Goal: Book appointment/travel/reservation

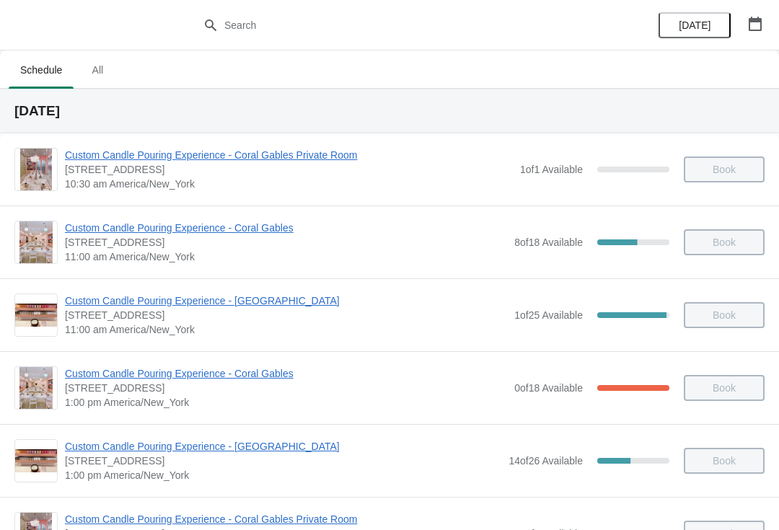
click at [748, 35] on button "button" at bounding box center [756, 24] width 26 height 26
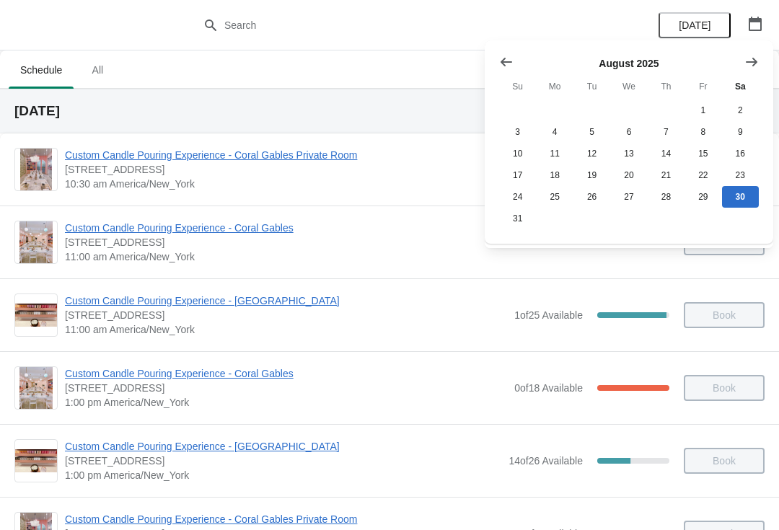
click at [511, 66] on icon "Show previous month, July 2025" at bounding box center [506, 62] width 14 height 14
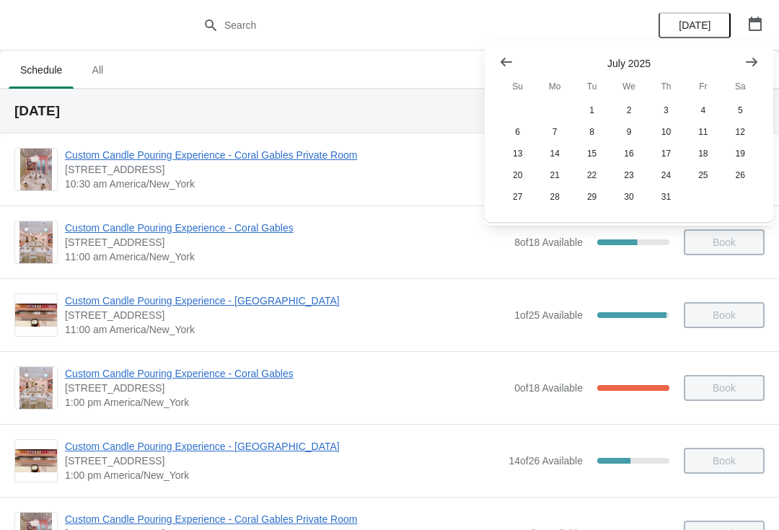
click at [754, 66] on icon "Show next month, August 2025" at bounding box center [752, 62] width 14 height 14
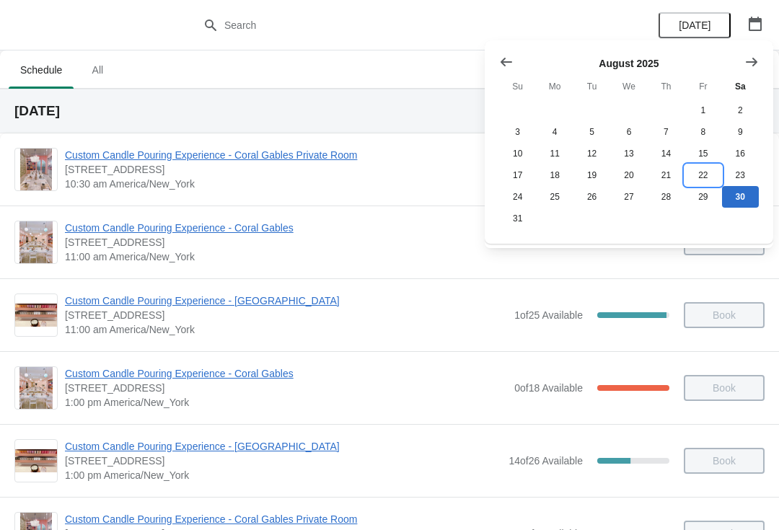
click at [706, 177] on button "22" at bounding box center [703, 176] width 37 height 22
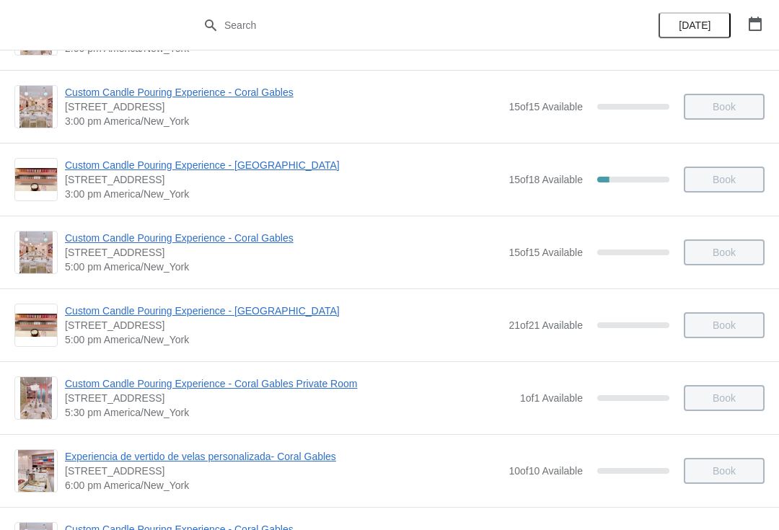
scroll to position [501, 0]
click at [93, 315] on span "Custom Candle Pouring Experience - [GEOGRAPHIC_DATA]" at bounding box center [283, 310] width 437 height 14
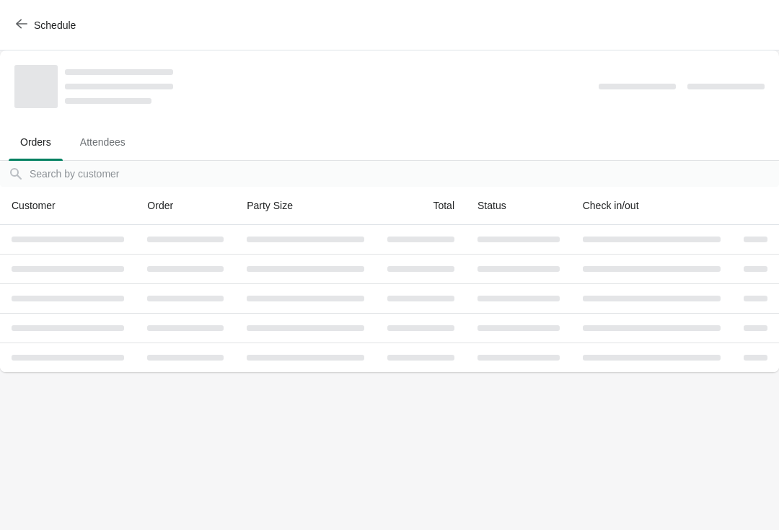
scroll to position [0, 0]
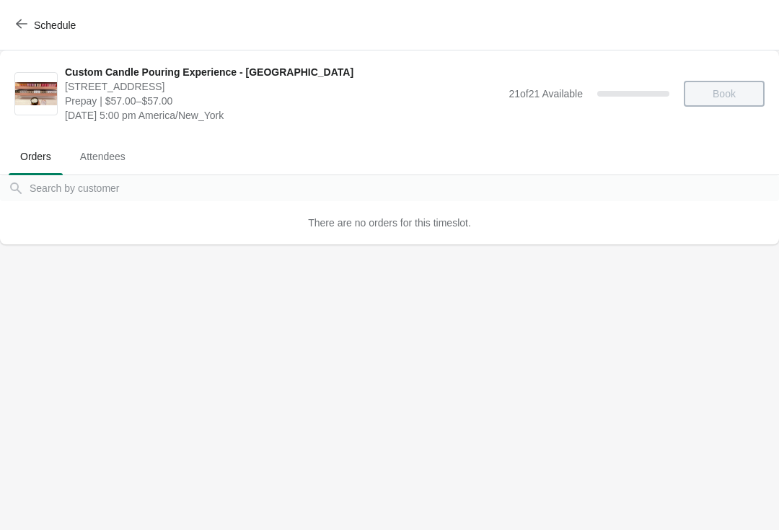
click at [682, 240] on div "There are no orders for this timeslot." at bounding box center [389, 222] width 779 height 43
click at [700, 224] on div "There are no orders for this timeslot." at bounding box center [389, 222] width 779 height 43
click at [19, 30] on span "button" at bounding box center [22, 25] width 12 height 14
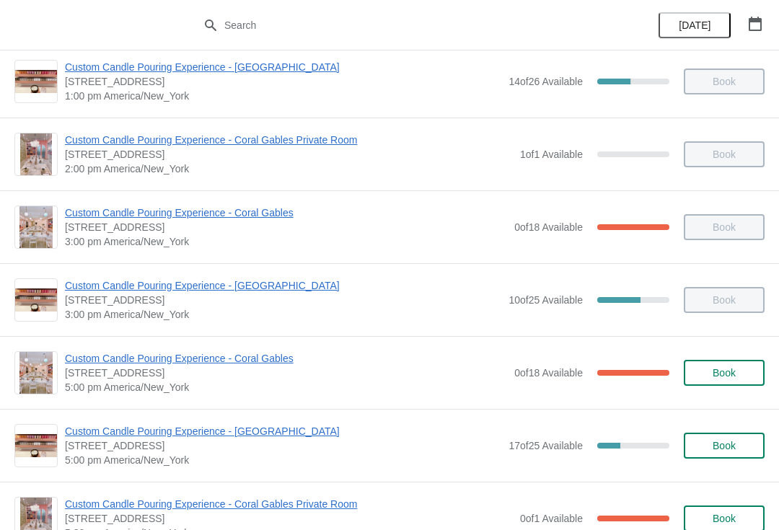
scroll to position [382, 0]
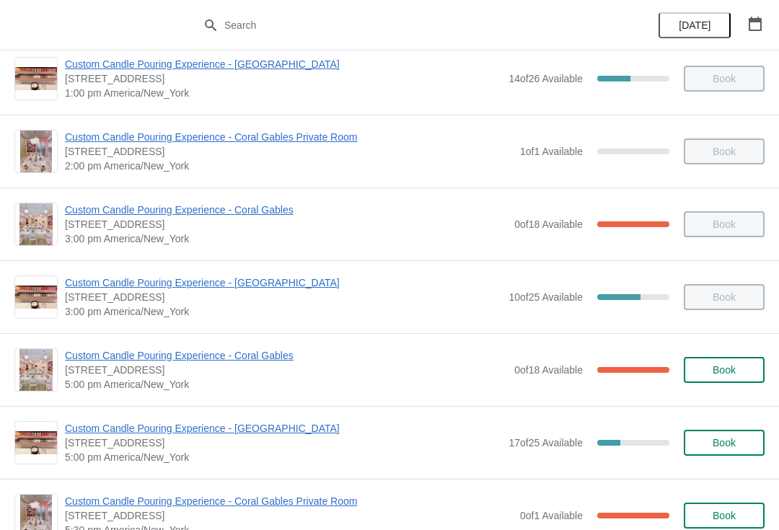
click at [761, 25] on icon "button" at bounding box center [755, 24] width 13 height 14
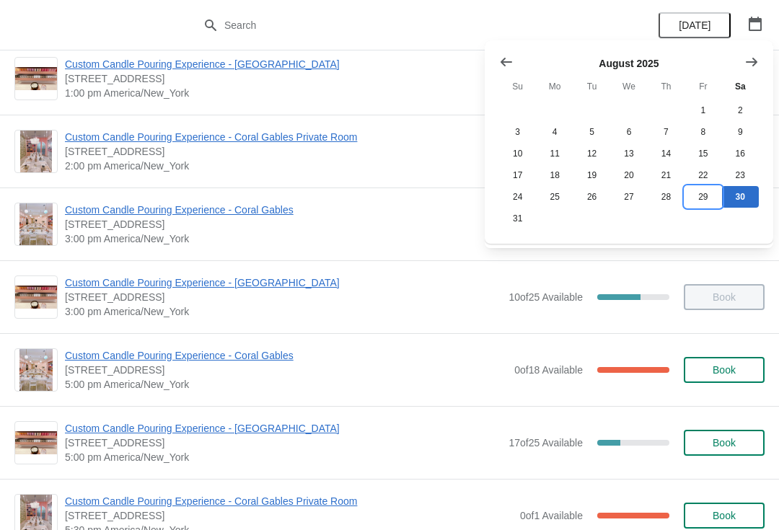
click at [706, 195] on button "29" at bounding box center [703, 197] width 37 height 22
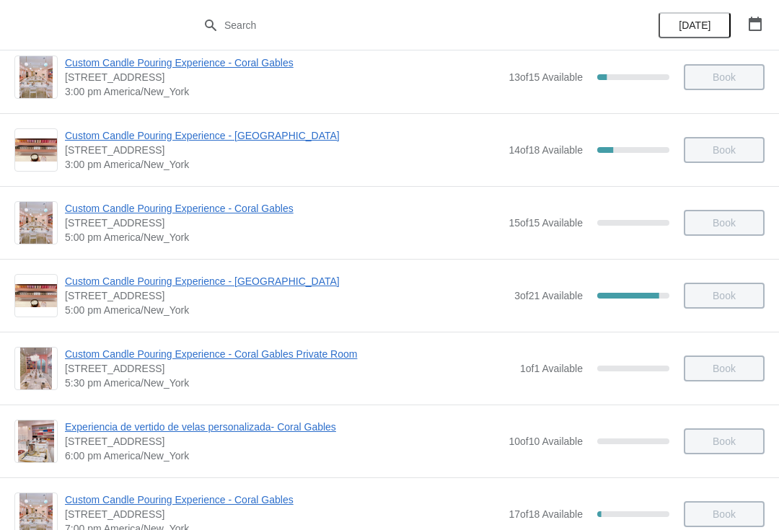
scroll to position [534, 0]
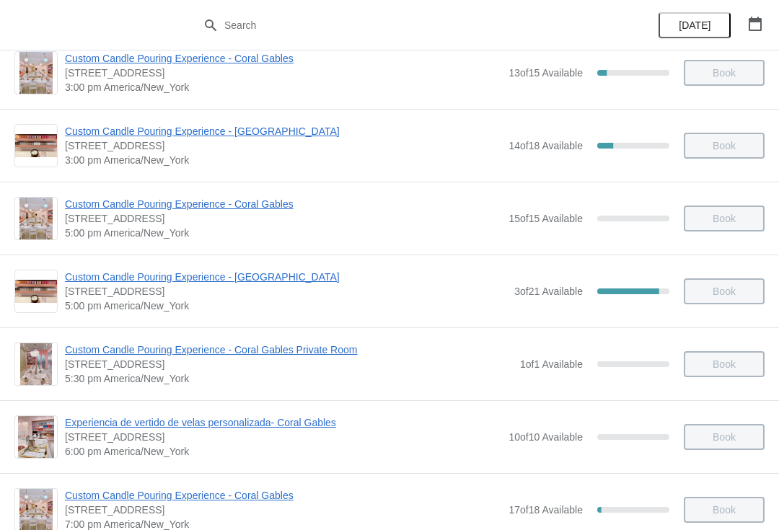
click at [158, 266] on div "Custom Candle Pouring Experience - [GEOGRAPHIC_DATA] [STREET_ADDRESS] 5:00 pm […" at bounding box center [389, 291] width 779 height 73
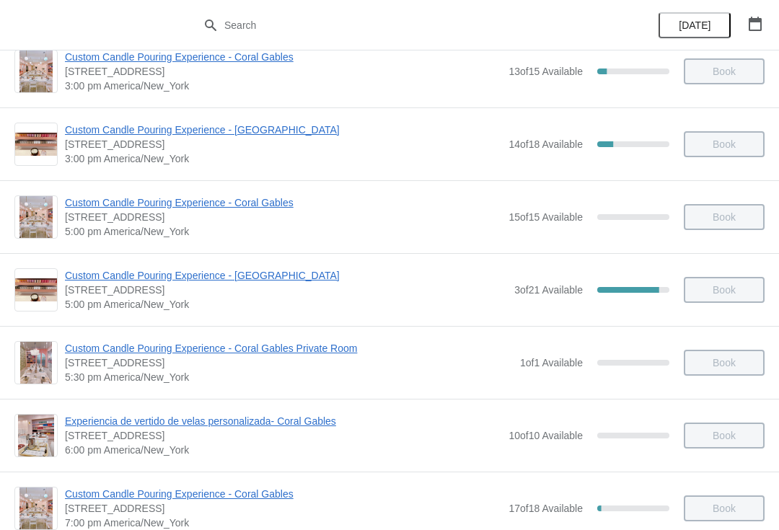
click at [135, 274] on span "Custom Candle Pouring Experience - [GEOGRAPHIC_DATA]" at bounding box center [286, 275] width 442 height 14
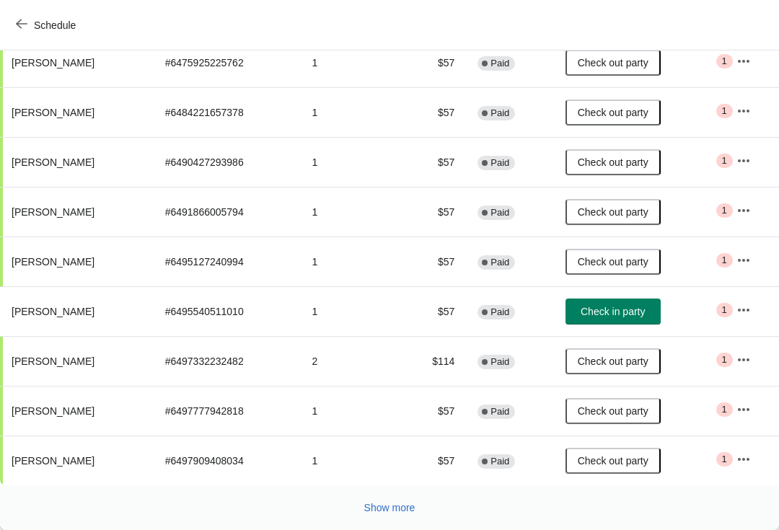
scroll to position [251, 0]
click at [393, 515] on button "Show more" at bounding box center [390, 508] width 63 height 26
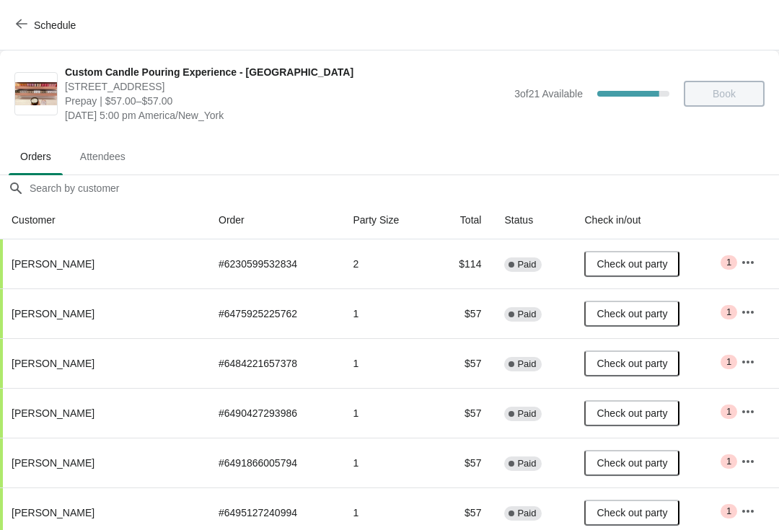
scroll to position [0, 0]
click at [15, 29] on button "Schedule" at bounding box center [47, 25] width 80 height 26
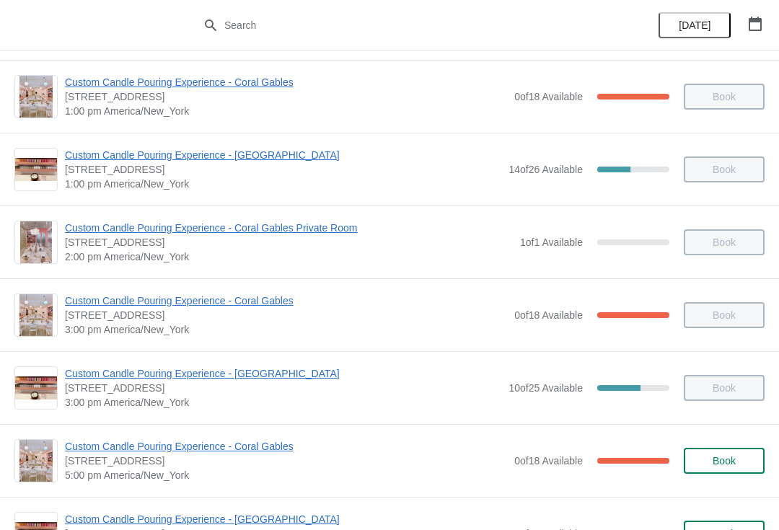
scroll to position [263, 0]
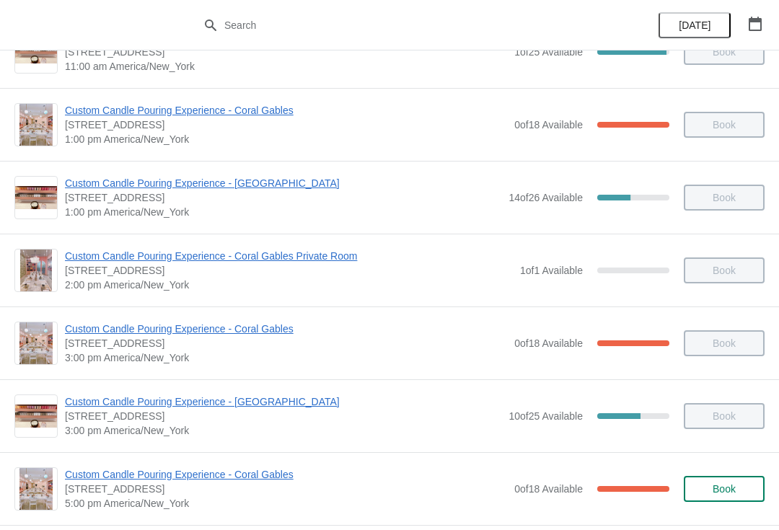
click at [756, 22] on icon "button" at bounding box center [755, 24] width 13 height 14
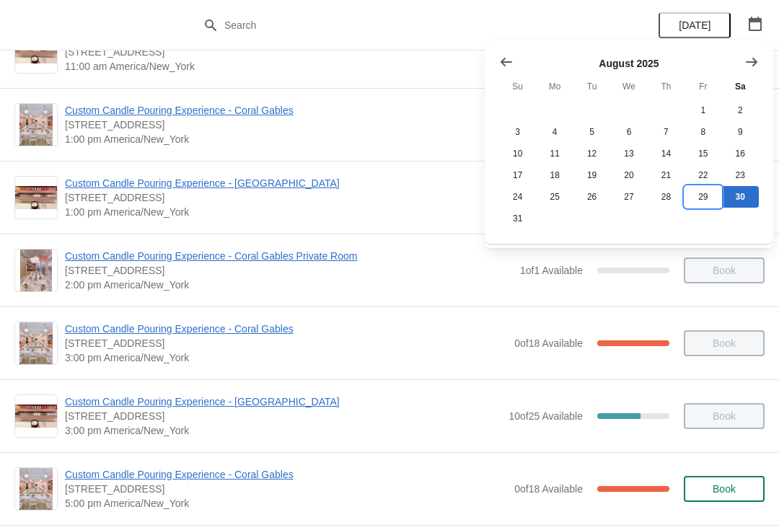
click at [697, 207] on button "29" at bounding box center [703, 197] width 37 height 22
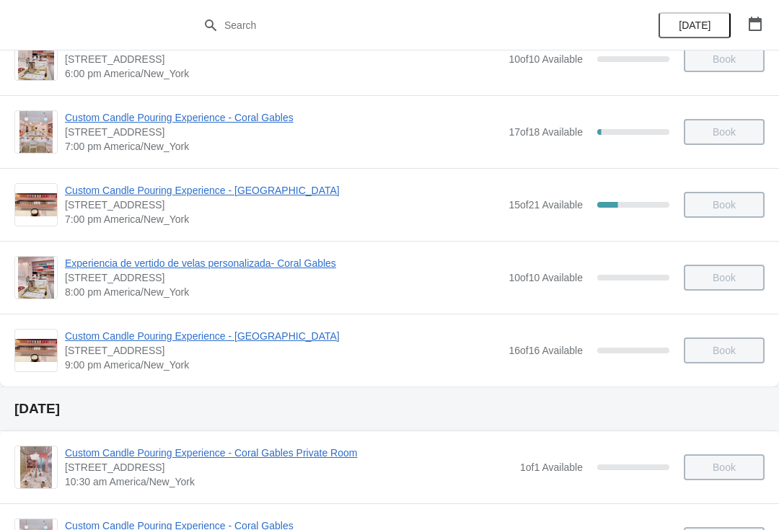
scroll to position [913, 0]
click at [269, 195] on span "Custom Candle Pouring Experience - [GEOGRAPHIC_DATA]" at bounding box center [283, 190] width 437 height 14
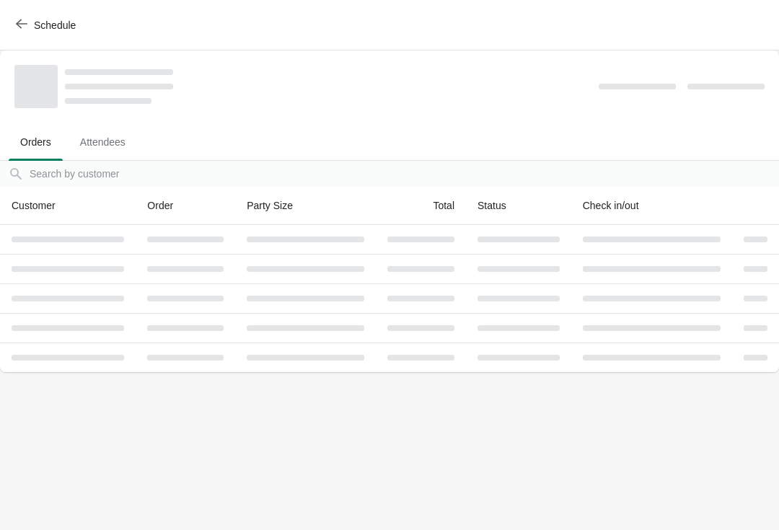
scroll to position [0, 0]
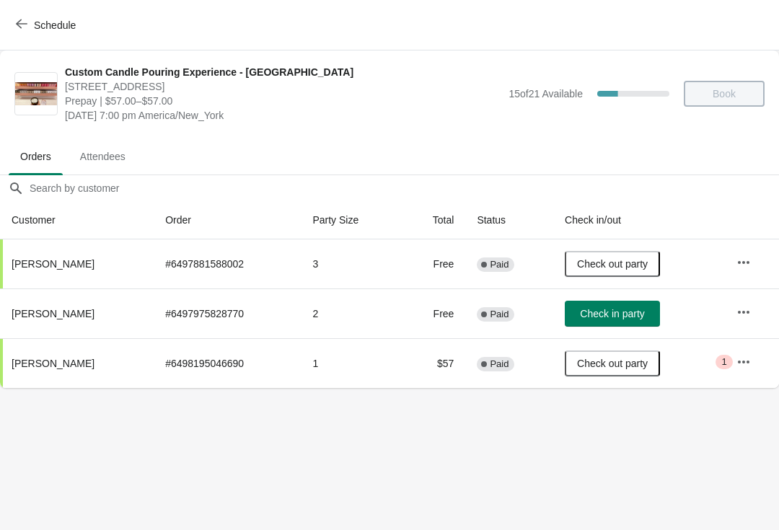
click at [15, 27] on button "Schedule" at bounding box center [47, 25] width 80 height 26
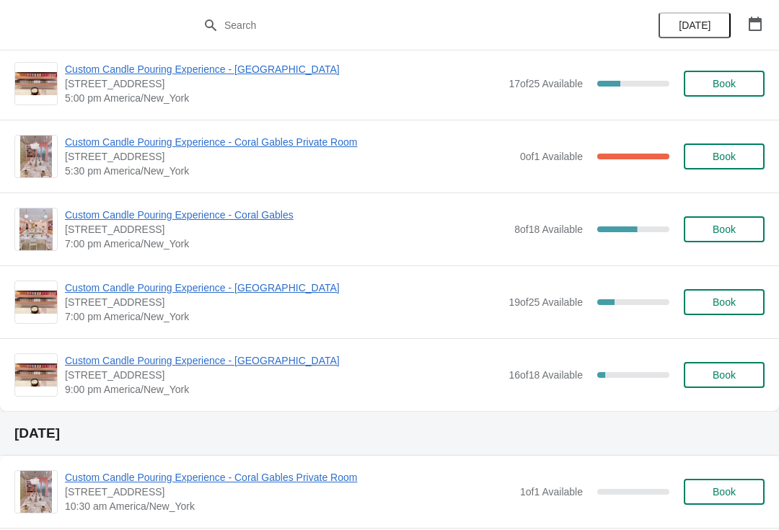
scroll to position [741, 0]
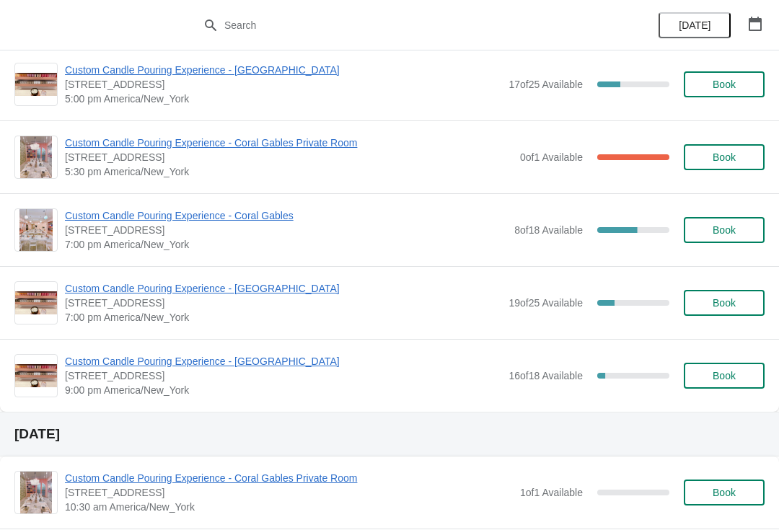
click at [283, 367] on span "Custom Candle Pouring Experience - [GEOGRAPHIC_DATA]" at bounding box center [283, 361] width 437 height 14
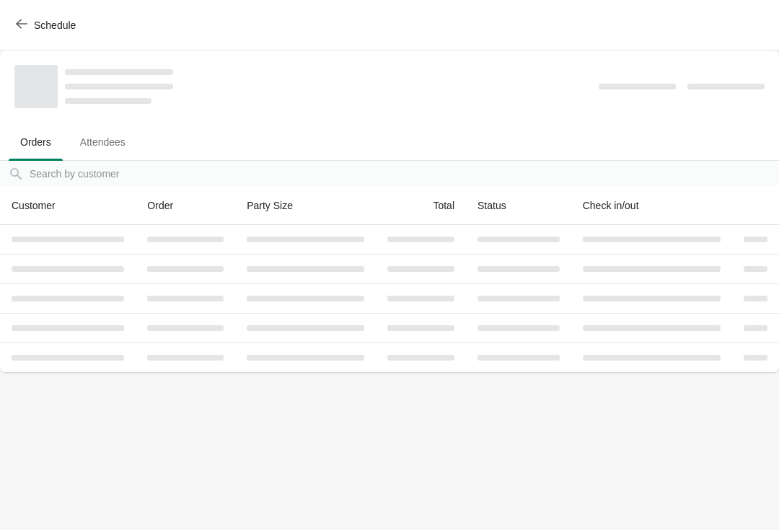
scroll to position [0, 0]
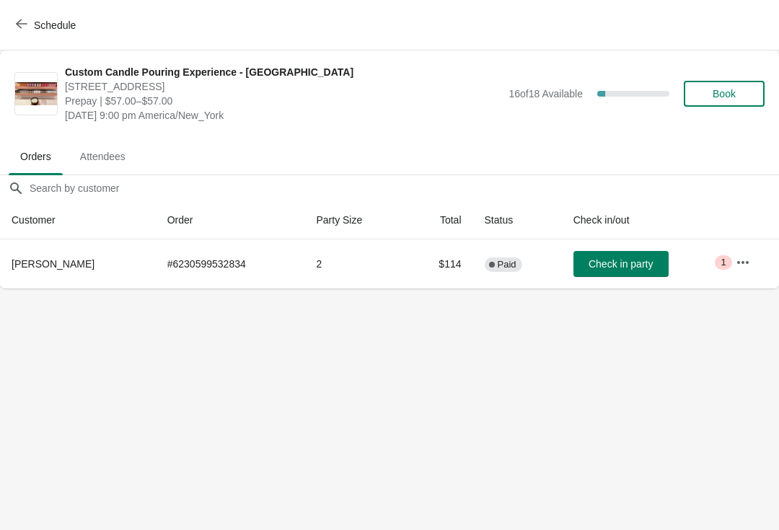
click at [20, 34] on button "Schedule" at bounding box center [47, 25] width 80 height 26
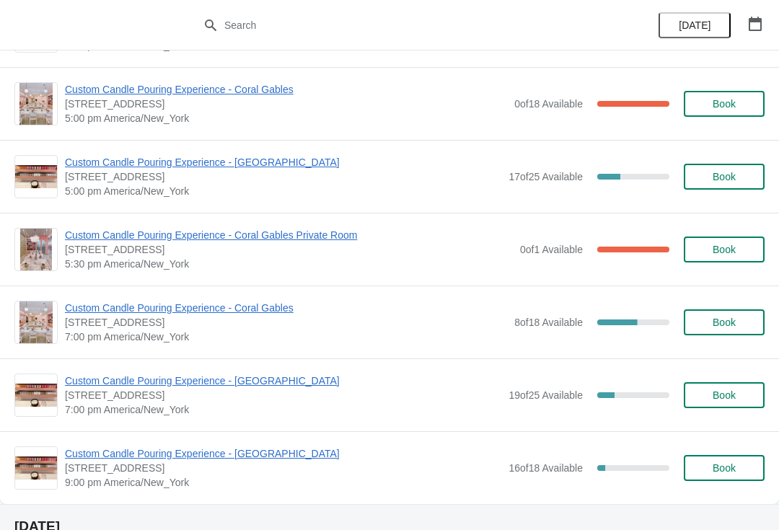
scroll to position [643, 0]
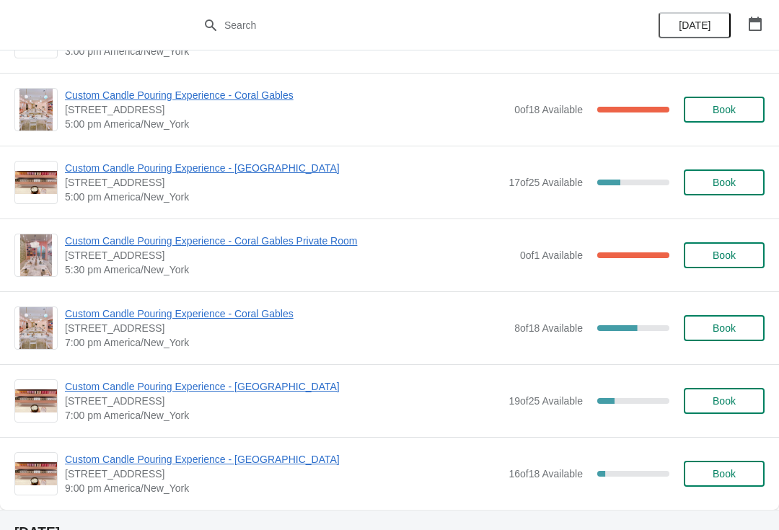
click at [248, 392] on span "Custom Candle Pouring Experience - [GEOGRAPHIC_DATA]" at bounding box center [283, 387] width 437 height 14
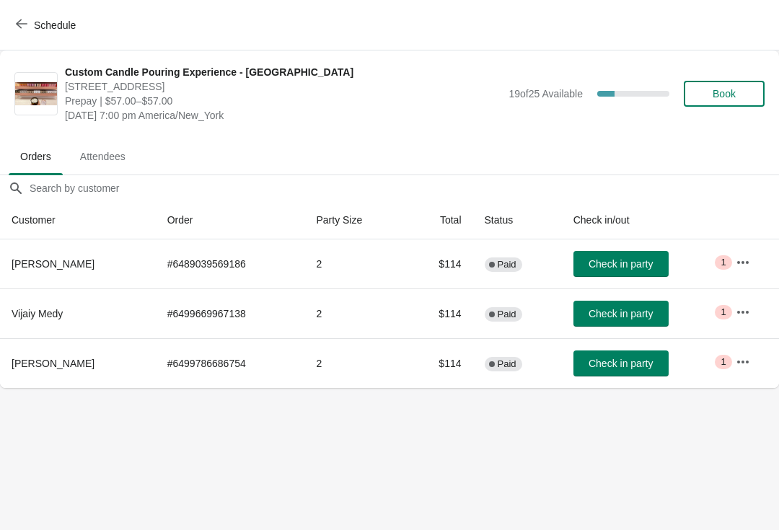
click at [27, 19] on span "Schedule" at bounding box center [47, 25] width 57 height 14
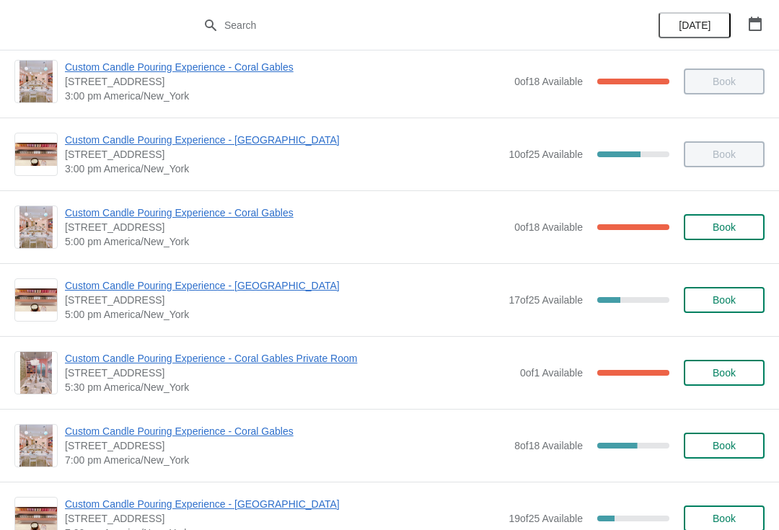
scroll to position [521, 0]
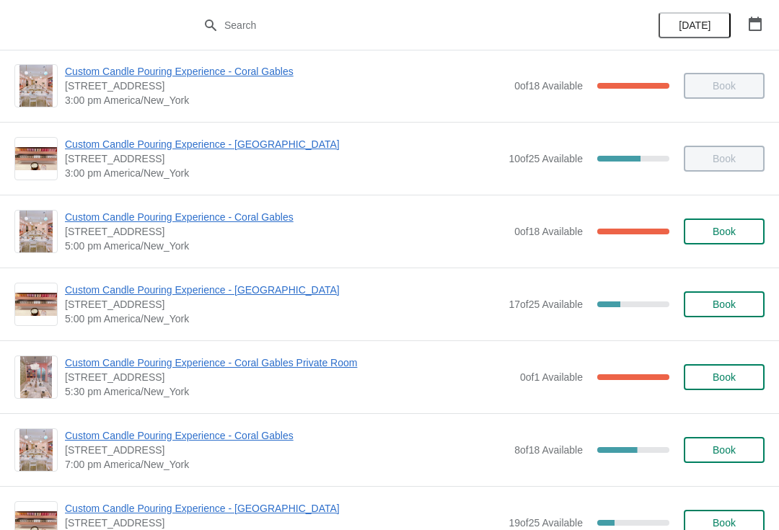
click at [297, 307] on span "[STREET_ADDRESS]" at bounding box center [283, 304] width 437 height 14
click at [292, 289] on span "Custom Candle Pouring Experience - [GEOGRAPHIC_DATA]" at bounding box center [283, 290] width 437 height 14
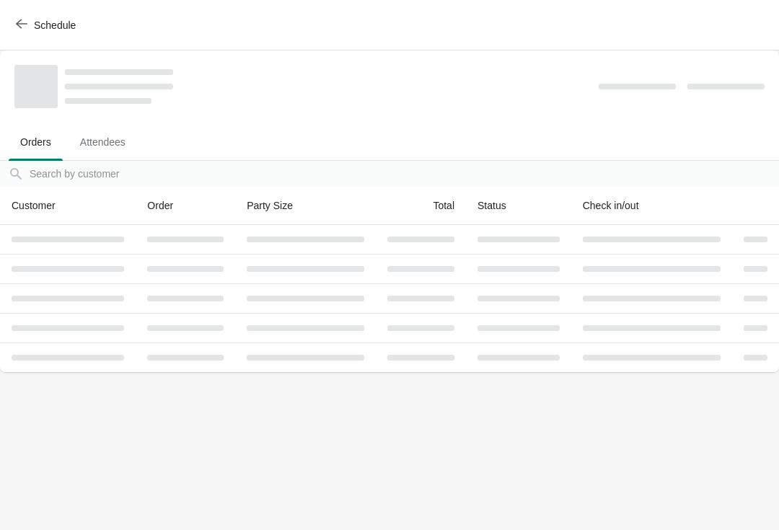
scroll to position [0, 0]
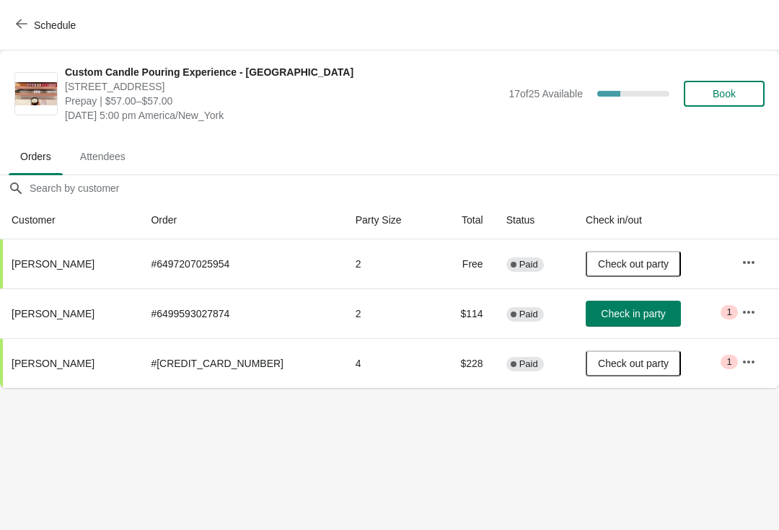
click at [19, 22] on icon "button" at bounding box center [22, 24] width 12 height 12
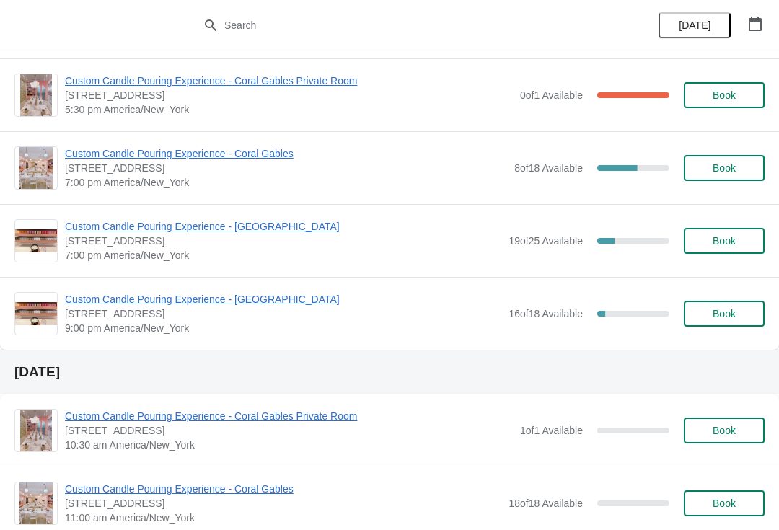
scroll to position [804, 0]
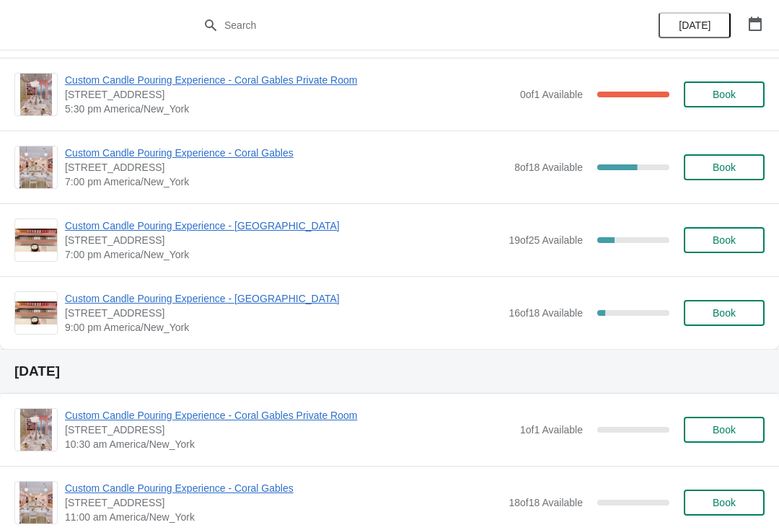
click at [486, 322] on span "9:00 pm America/New_York" at bounding box center [283, 327] width 437 height 14
click at [291, 302] on span "Custom Candle Pouring Experience - [GEOGRAPHIC_DATA]" at bounding box center [283, 299] width 437 height 14
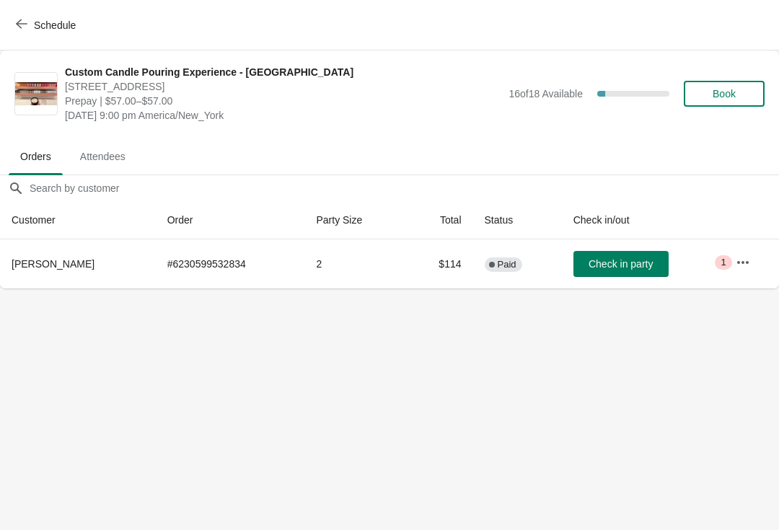
scroll to position [0, 0]
click at [745, 271] on button "button" at bounding box center [743, 263] width 26 height 26
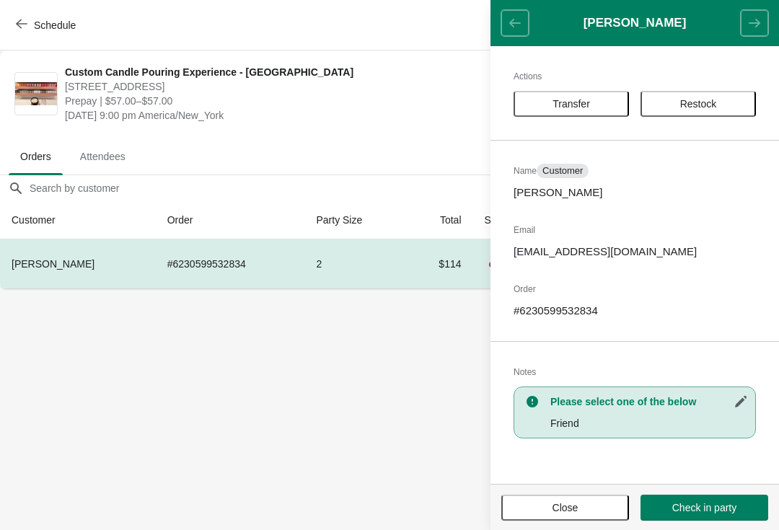
click at [587, 100] on span "Transfer" at bounding box center [572, 104] width 38 height 12
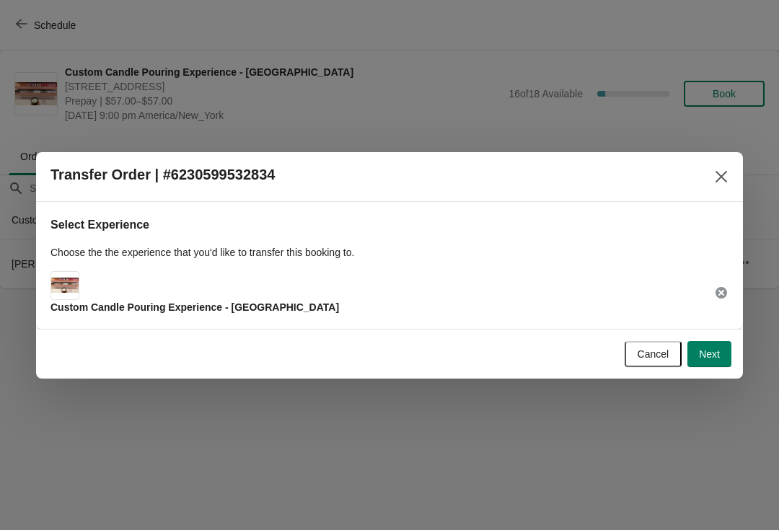
click at [315, 311] on div "Custom Candle Pouring Experience - [GEOGRAPHIC_DATA]" at bounding box center [390, 292] width 678 height 43
click at [229, 320] on div "Select Experience Choose the the experience that you'd like to transfer this bo…" at bounding box center [389, 265] width 707 height 127
click at [706, 360] on span "Next" at bounding box center [709, 355] width 21 height 12
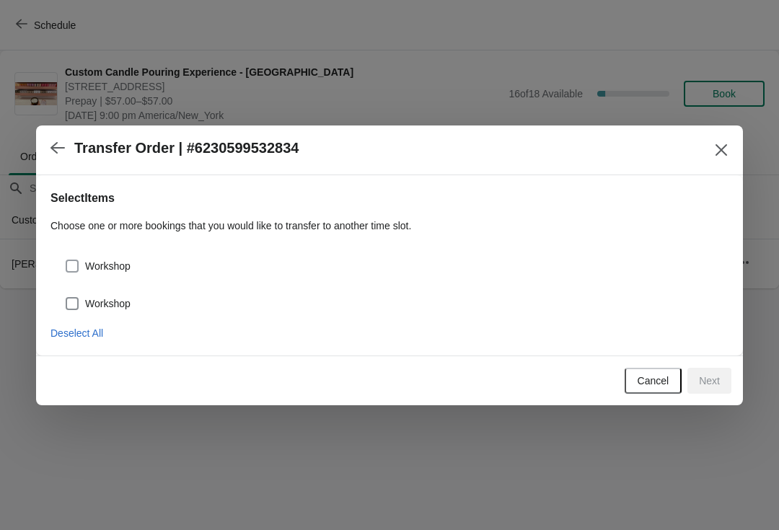
click at [77, 299] on span at bounding box center [72, 303] width 13 height 13
click at [66, 298] on input "Workshop" at bounding box center [66, 297] width 1 height 1
checkbox input "true"
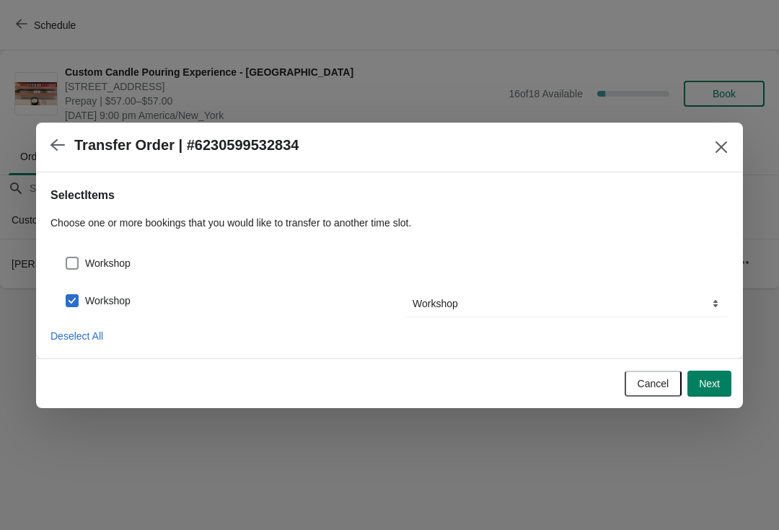
click at [78, 259] on span at bounding box center [72, 263] width 13 height 13
click at [66, 258] on input "Workshop" at bounding box center [66, 257] width 1 height 1
checkbox input "true"
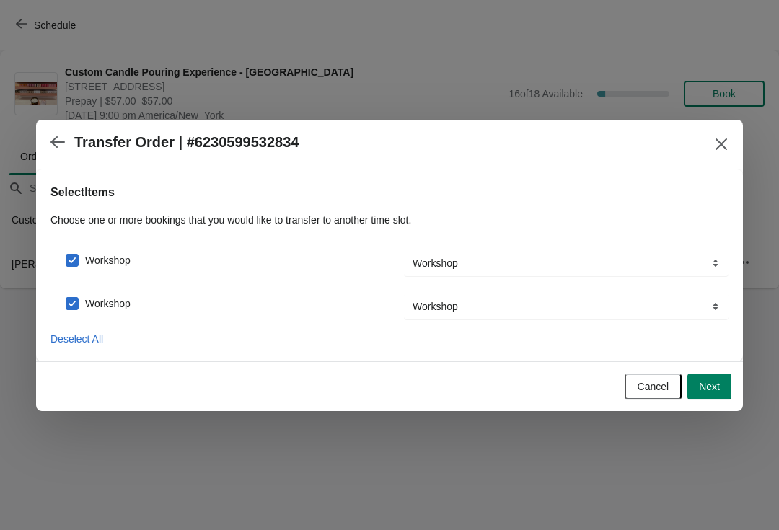
click at [706, 399] on button "Next" at bounding box center [710, 387] width 44 height 26
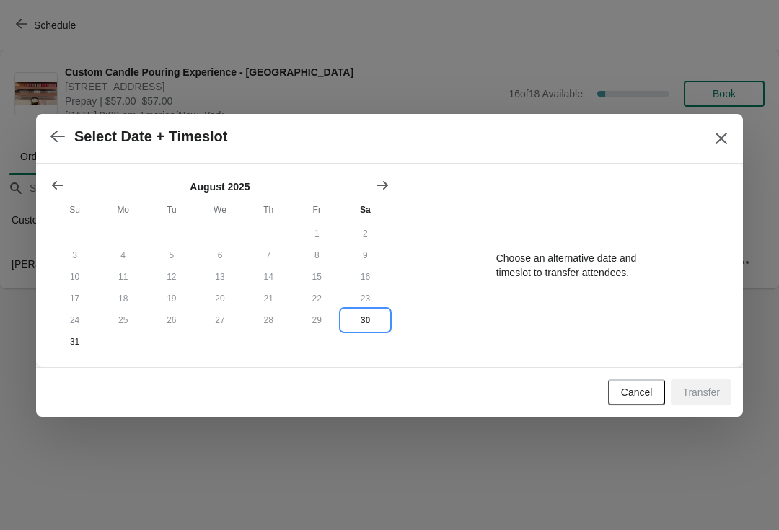
click at [380, 323] on button "30" at bounding box center [365, 321] width 48 height 22
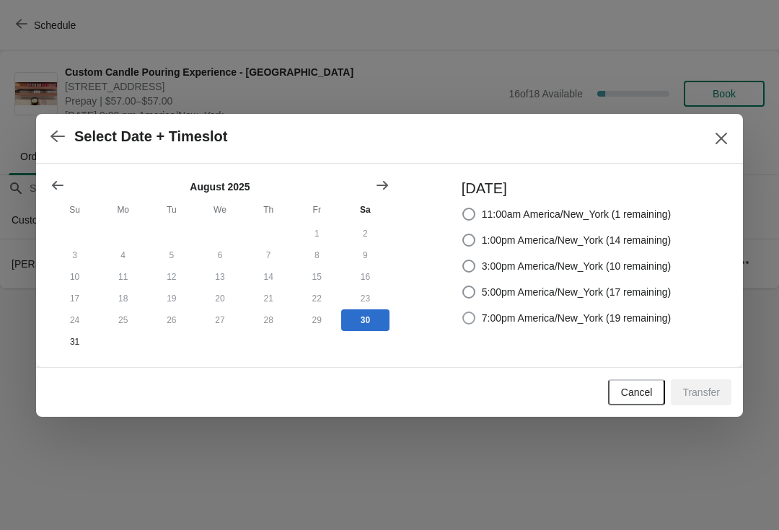
click at [463, 325] on label "7:00pm America/New_York (19 remaining)" at bounding box center [567, 318] width 210 height 20
click at [463, 312] on input "7:00pm America/New_York (19 remaining)" at bounding box center [463, 312] width 1 height 1
radio input "true"
click at [702, 415] on div "Cancel Transfer" at bounding box center [389, 392] width 707 height 50
click at [711, 385] on button "Transfer" at bounding box center [701, 393] width 61 height 26
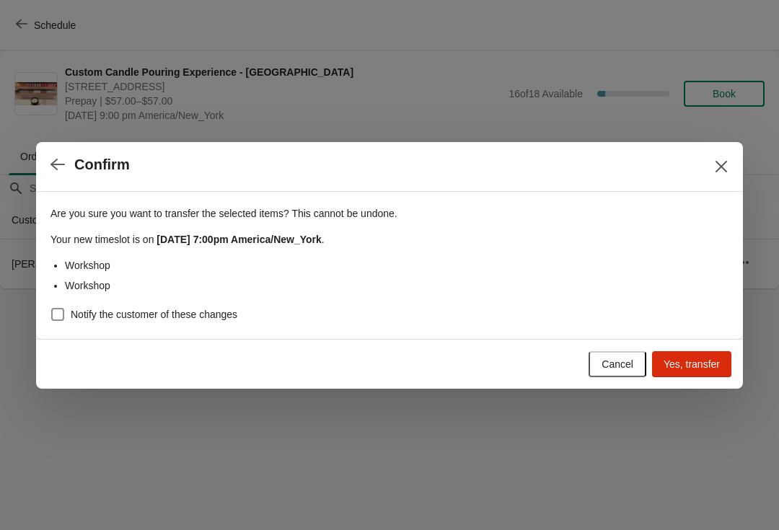
click at [706, 375] on button "Yes, transfer" at bounding box center [691, 364] width 79 height 26
